Goal: Find specific page/section: Find specific page/section

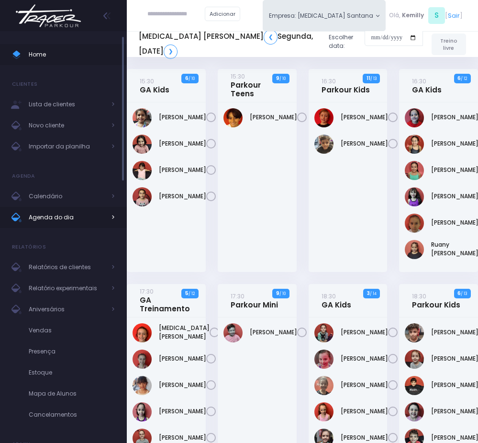
click at [48, 217] on span "Agenda do dia" at bounding box center [67, 217] width 77 height 12
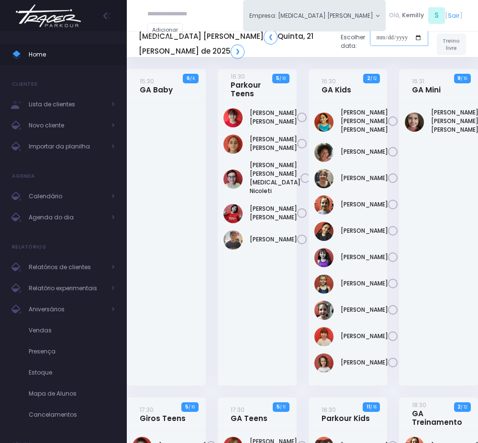
click at [370, 37] on input "date" at bounding box center [399, 37] width 58 height 17
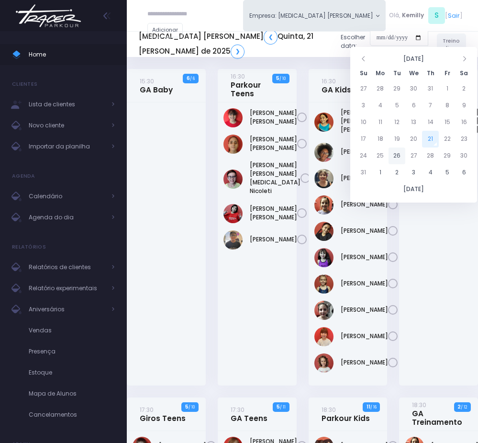
click at [401, 154] on td "26" at bounding box center [397, 155] width 17 height 17
type input "**********"
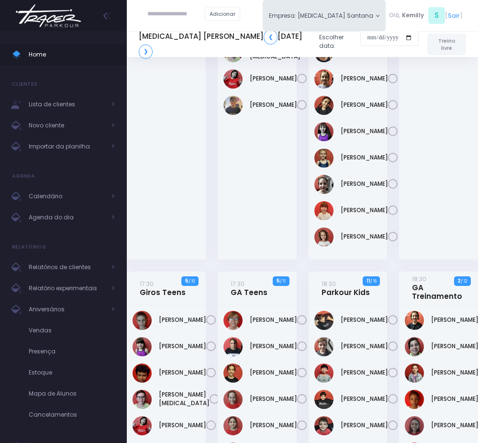
scroll to position [144, 0]
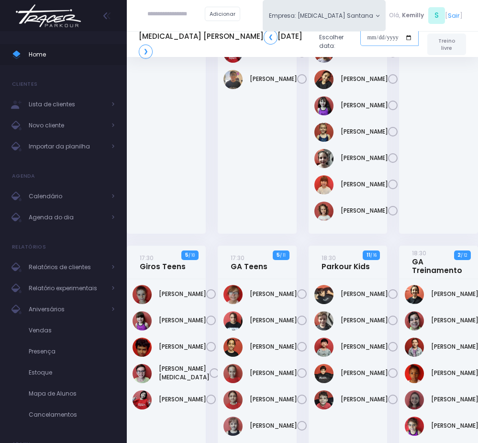
click at [360, 34] on input "date" at bounding box center [389, 37] width 58 height 17
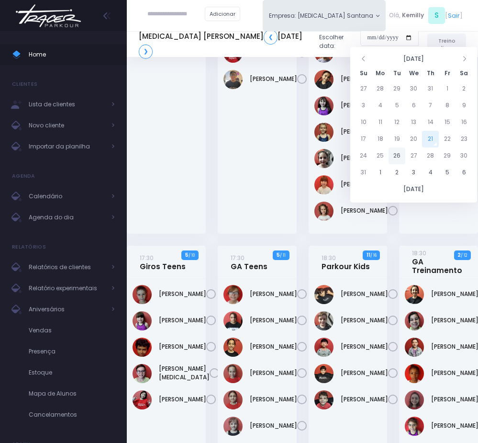
click at [392, 156] on td "26" at bounding box center [397, 155] width 17 height 17
click at [385, 157] on td "25" at bounding box center [380, 155] width 17 height 17
type input "**********"
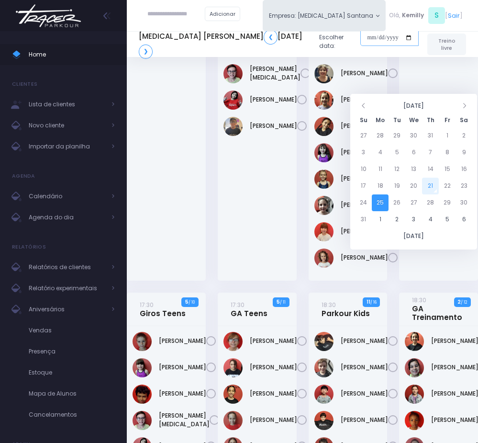
scroll to position [72, 0]
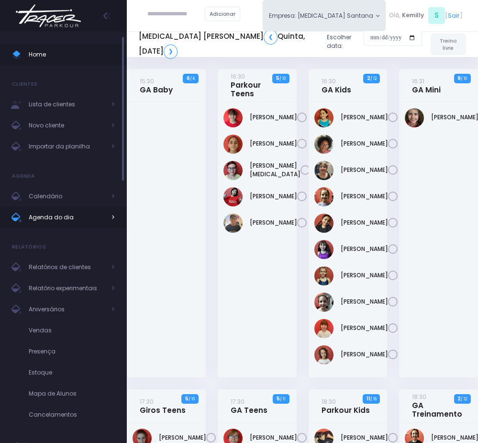
click at [64, 217] on span "Agenda do dia" at bounding box center [67, 217] width 77 height 12
click at [72, 228] on ul "Home Clientes Lista de clientes Novo cliente Importar da planilha [GEOGRAPHIC_D…" at bounding box center [63, 259] width 127 height 445
click at [72, 220] on span "Agenda do dia" at bounding box center [67, 217] width 77 height 12
